Goal: Information Seeking & Learning: Understand process/instructions

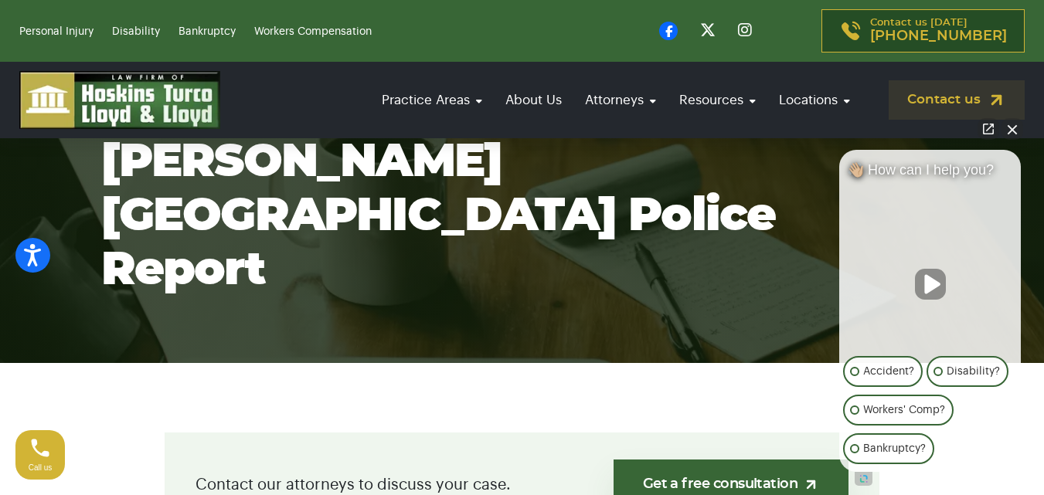
drag, startPoint x: 0, startPoint y: 0, endPoint x: 577, endPoint y: 399, distance: 701.4
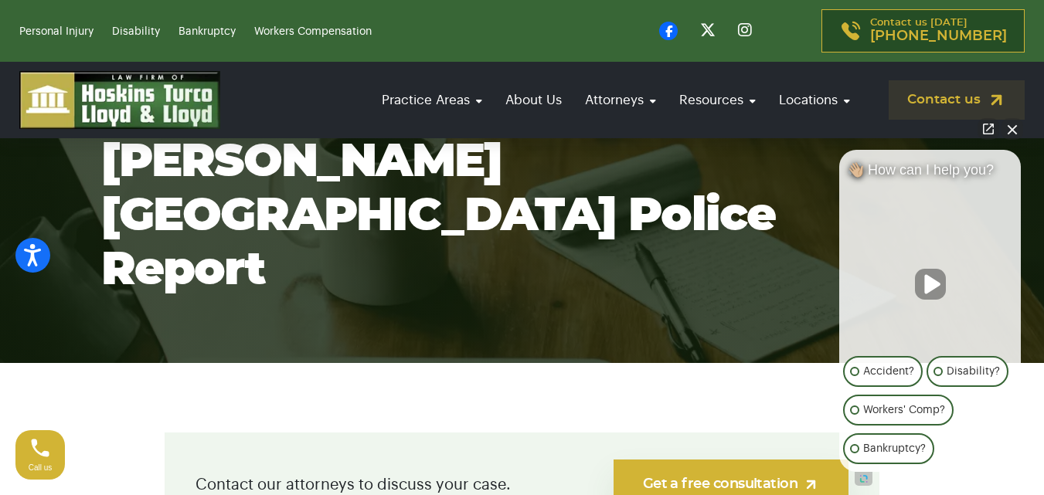
click at [704, 484] on link "Get a free consultation" at bounding box center [730, 485] width 235 height 50
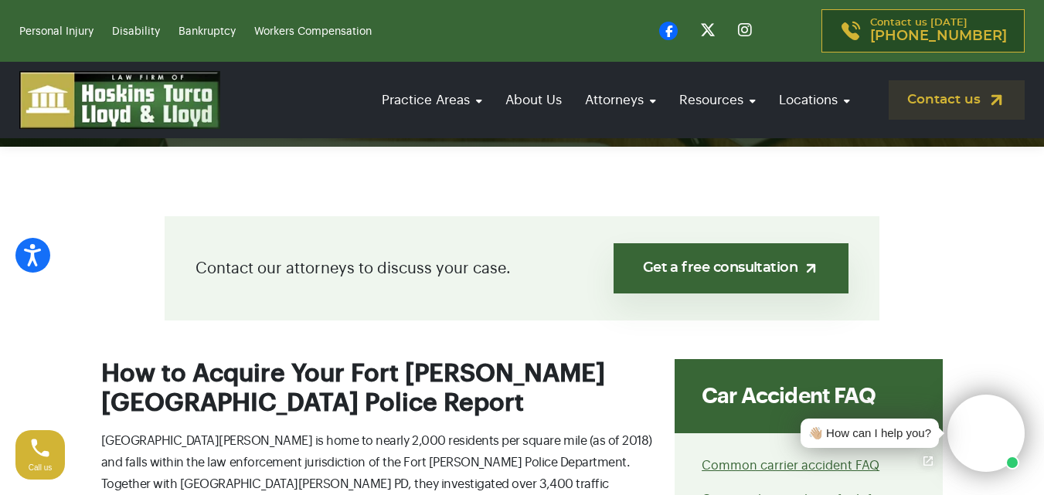
scroll to position [463, 0]
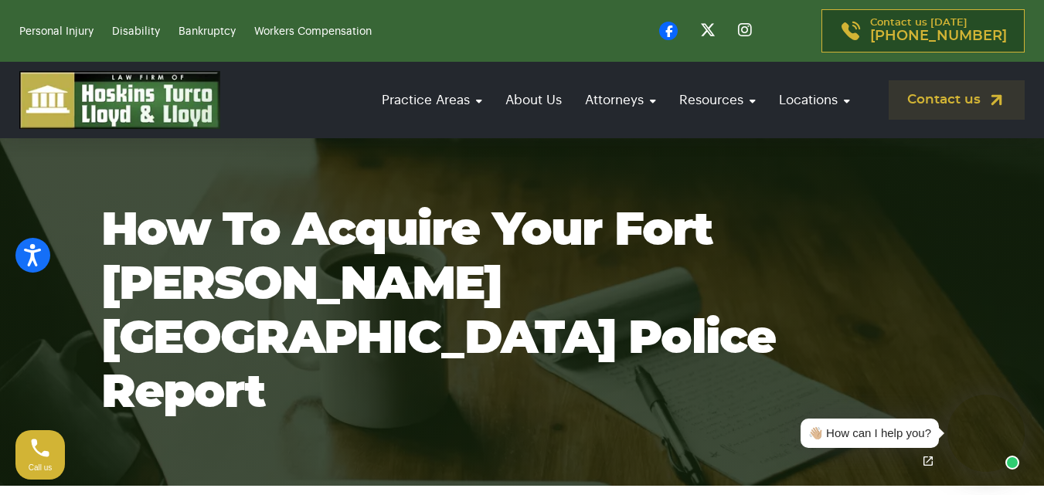
click at [509, 189] on section "How to Acquire Your Fort [PERSON_NAME] [GEOGRAPHIC_DATA] Police Report" at bounding box center [522, 312] width 1044 height 348
drag, startPoint x: 0, startPoint y: 0, endPoint x: 124, endPoint y: 191, distance: 227.4
click at [124, 191] on section "How to Acquire Your Fort [PERSON_NAME] [GEOGRAPHIC_DATA] Police Report" at bounding box center [522, 312] width 1044 height 348
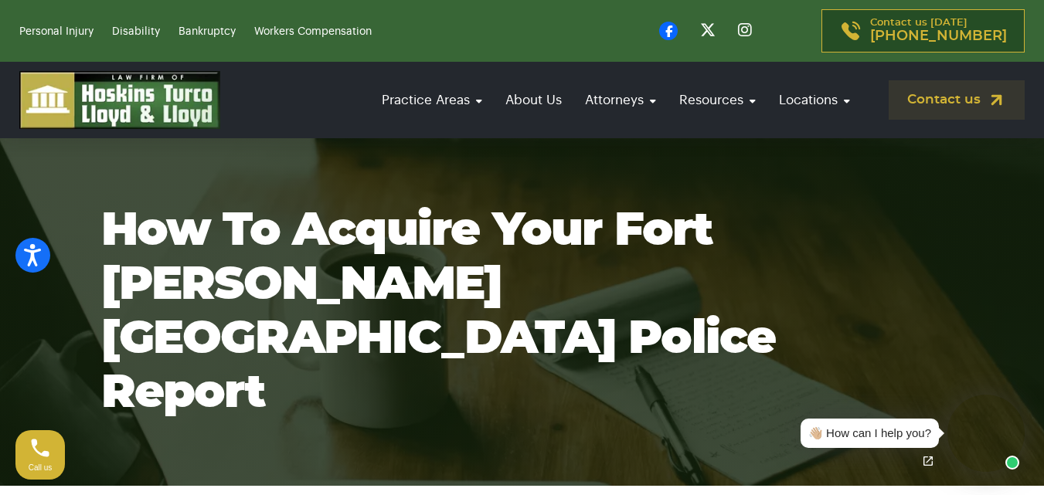
click at [440, 161] on section "How to Acquire Your Fort [PERSON_NAME] [GEOGRAPHIC_DATA] Police Report" at bounding box center [522, 312] width 1044 height 348
